Goal: Find contact information: Find contact information

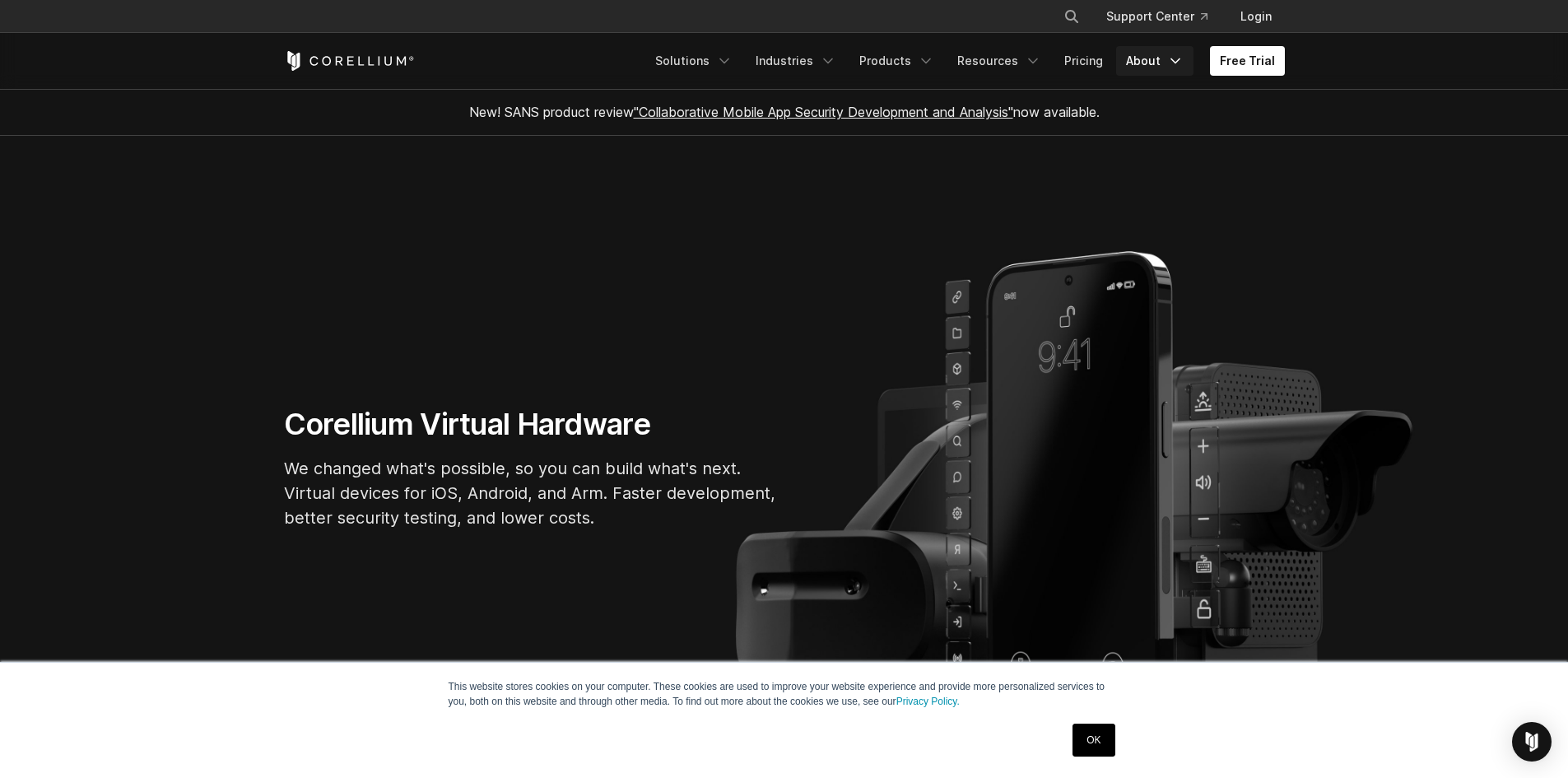
click at [1157, 56] on link "About" at bounding box center [1154, 61] width 77 height 30
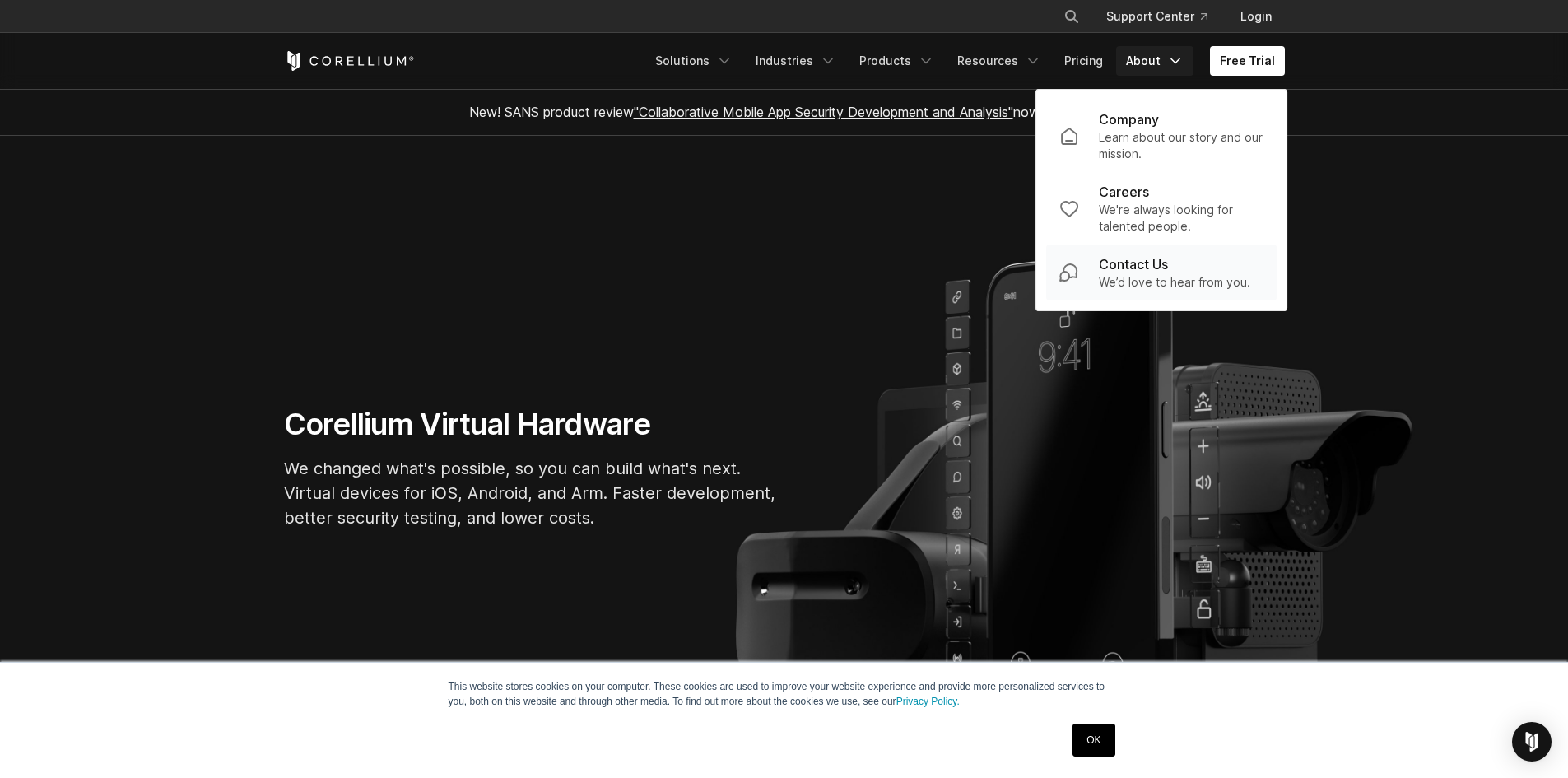
click at [1158, 271] on p "Contact Us" at bounding box center [1134, 264] width 69 height 20
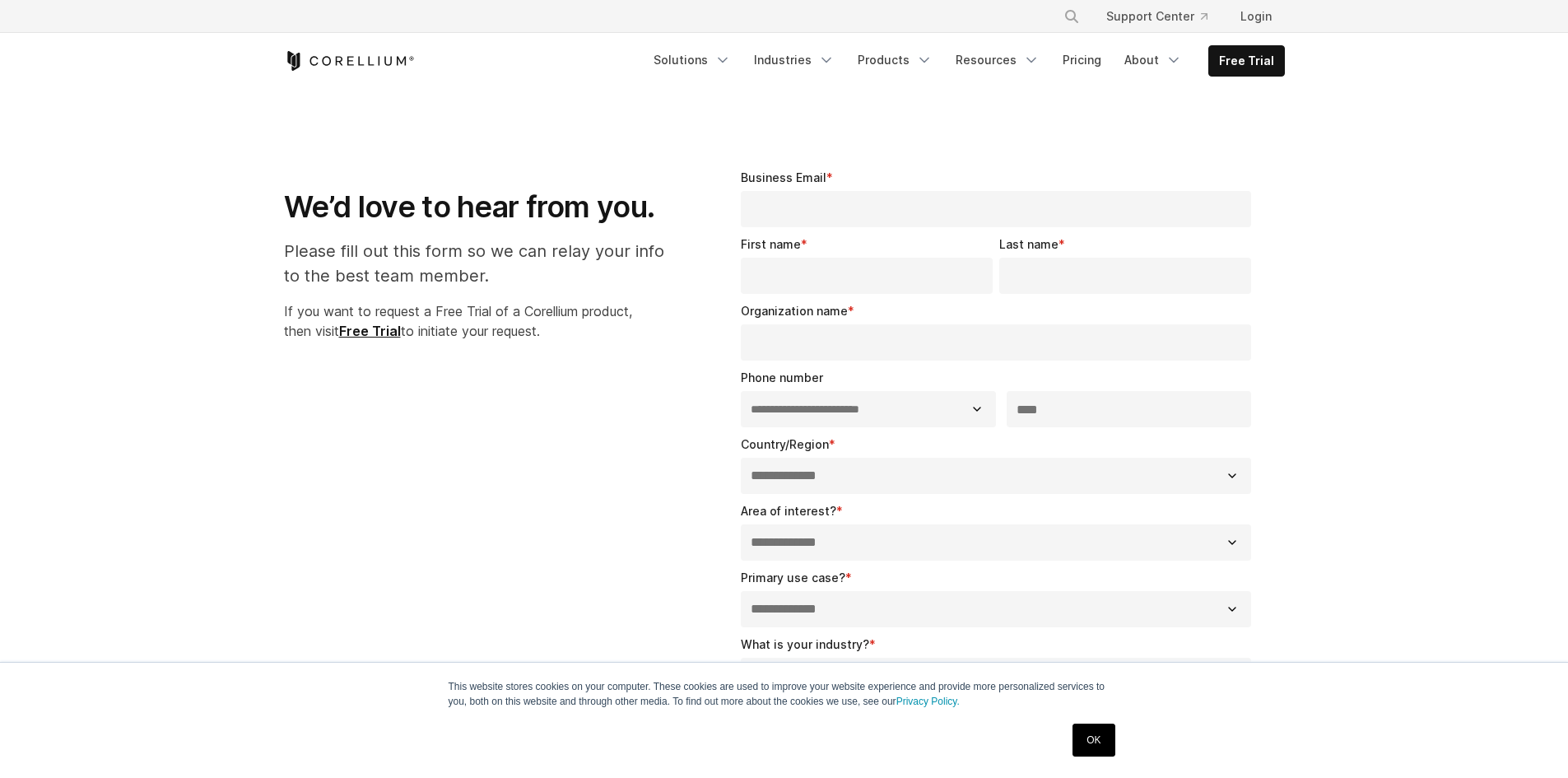
select select "**"
